Goal: Information Seeking & Learning: Learn about a topic

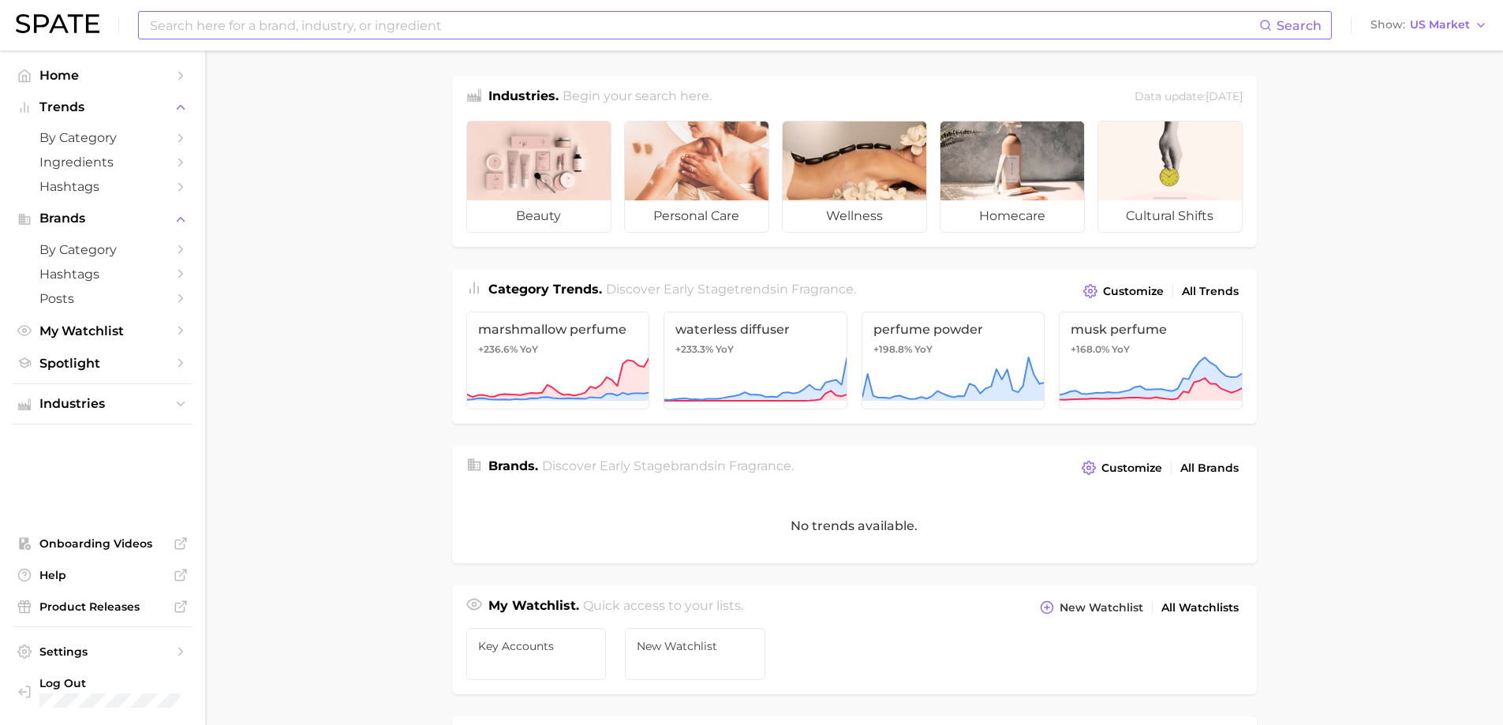
click at [354, 28] on input at bounding box center [703, 25] width 1111 height 27
type input "salt"
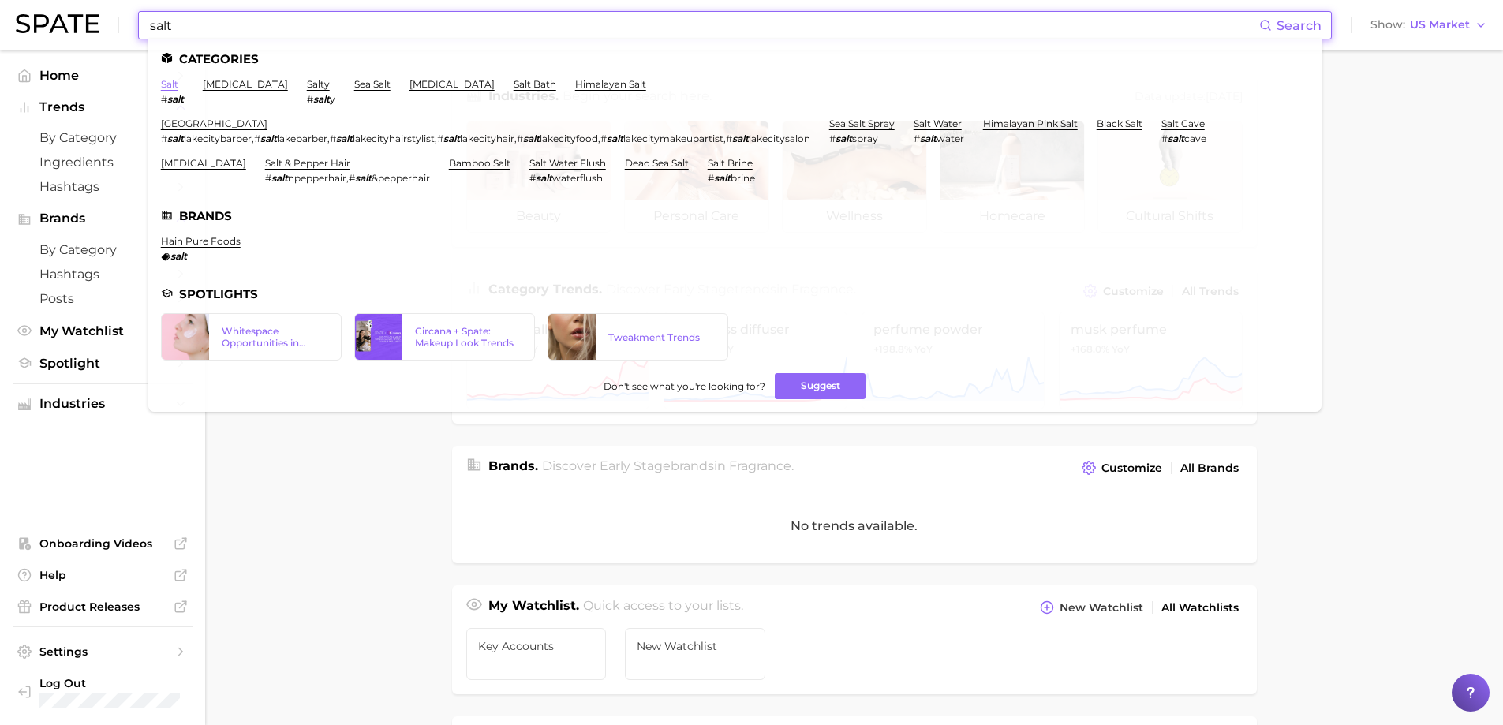
click at [167, 84] on link "salt" at bounding box center [169, 84] width 17 height 12
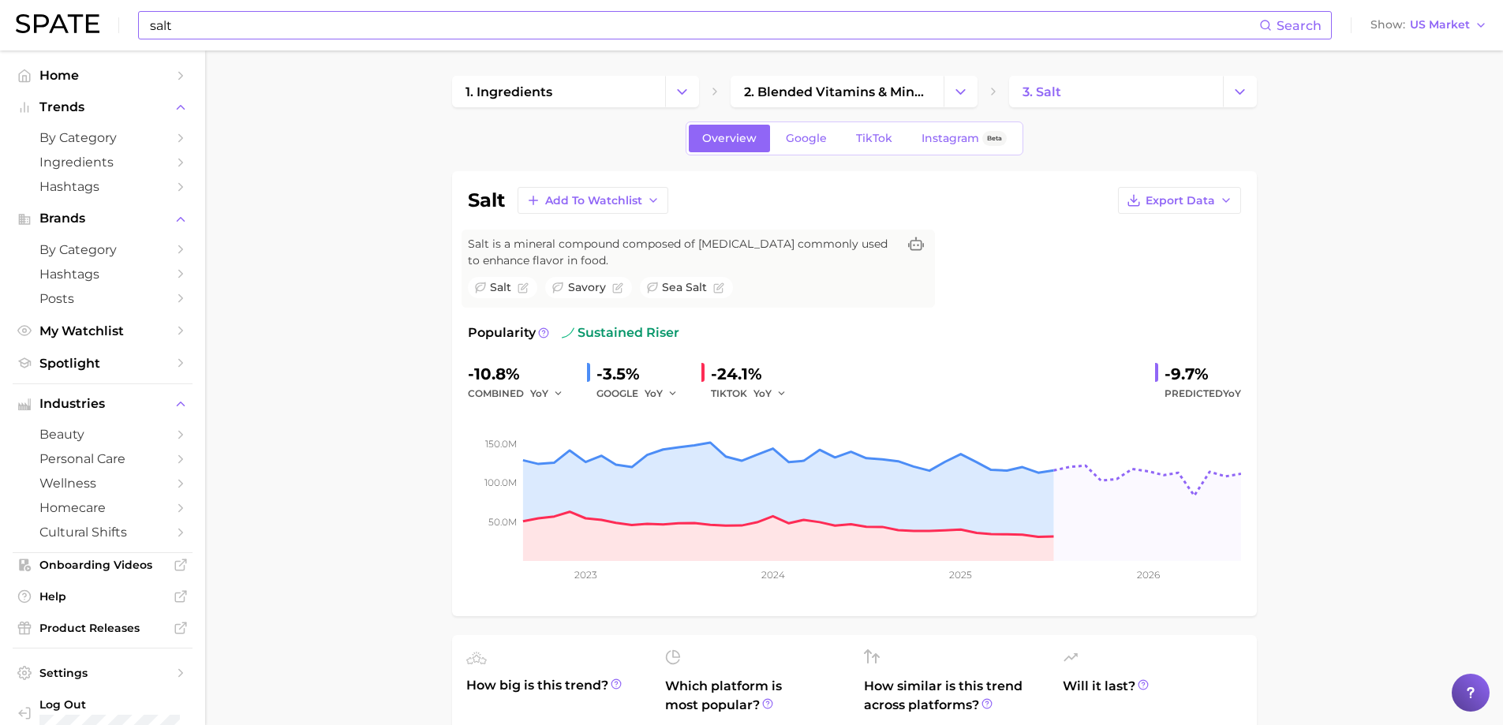
click at [404, 29] on input "salt" at bounding box center [703, 25] width 1111 height 27
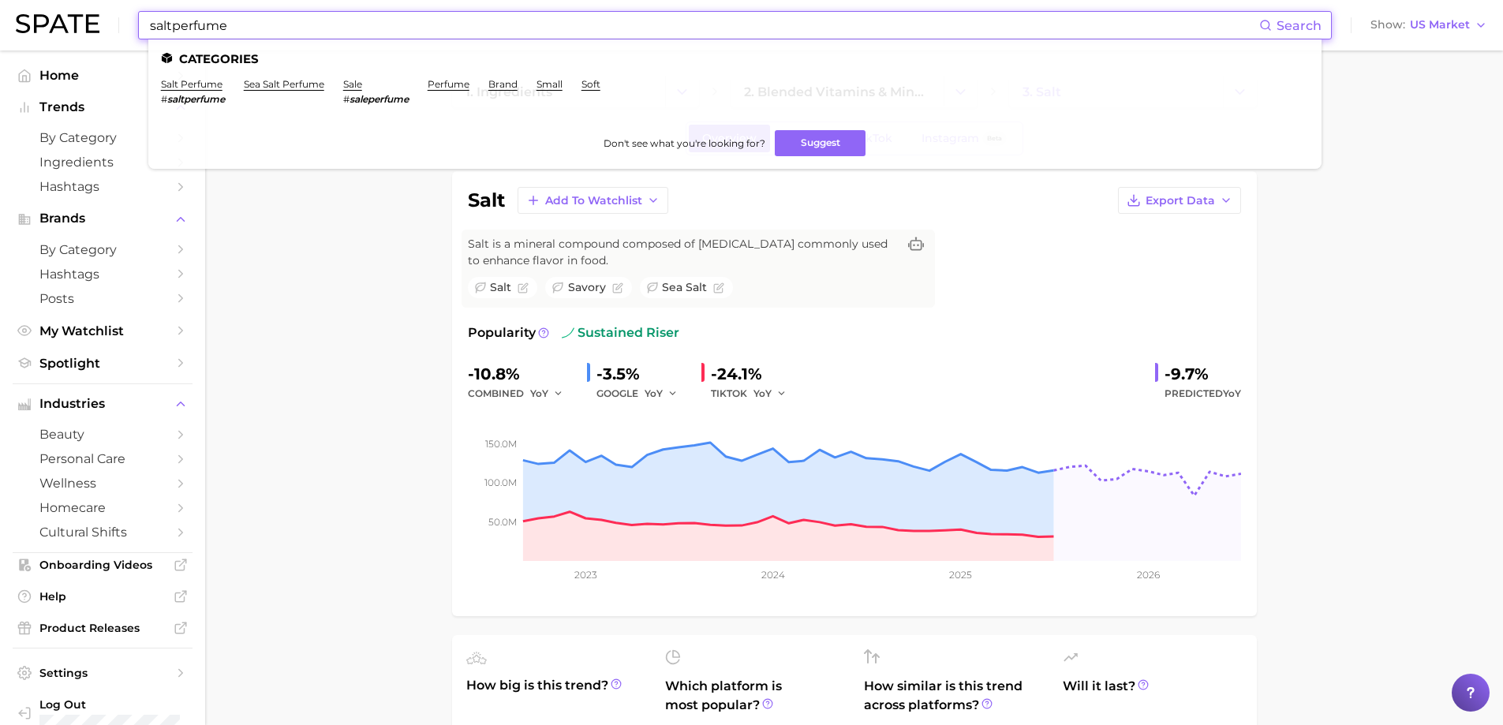
type input "saltperfume"
click at [229, 77] on ul "Categories salt perfume # saltperfume sea salt perfume sale # saleperfume perfu…" at bounding box center [735, 103] width 1174 height 129
click at [223, 82] on li "salt perfume # saltperfume" at bounding box center [193, 91] width 64 height 27
click at [218, 86] on link "salt perfume" at bounding box center [192, 84] width 62 height 12
